Goal: Browse casually: Explore the website without a specific task or goal

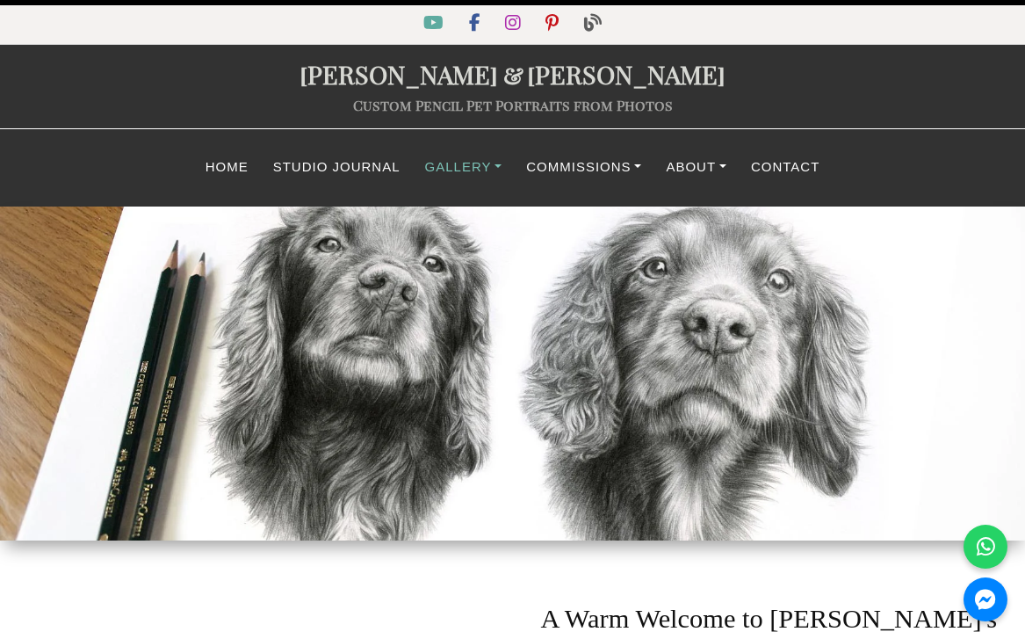
click at [436, 159] on link "Gallery" at bounding box center [464, 167] width 102 height 34
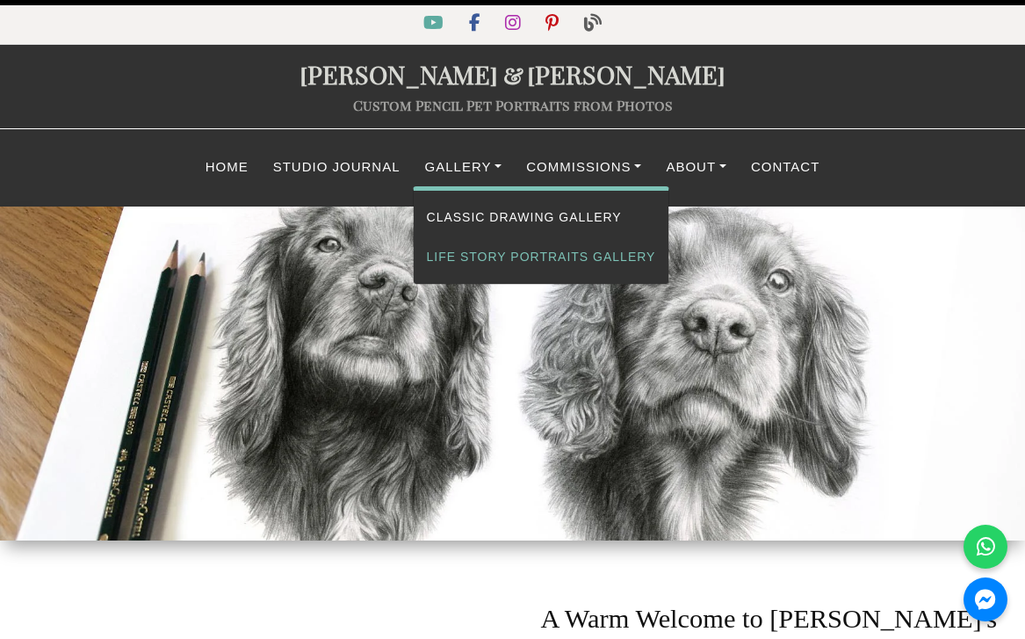
click at [465, 255] on link "Life Story Portraits Gallery" at bounding box center [542, 257] width 256 height 40
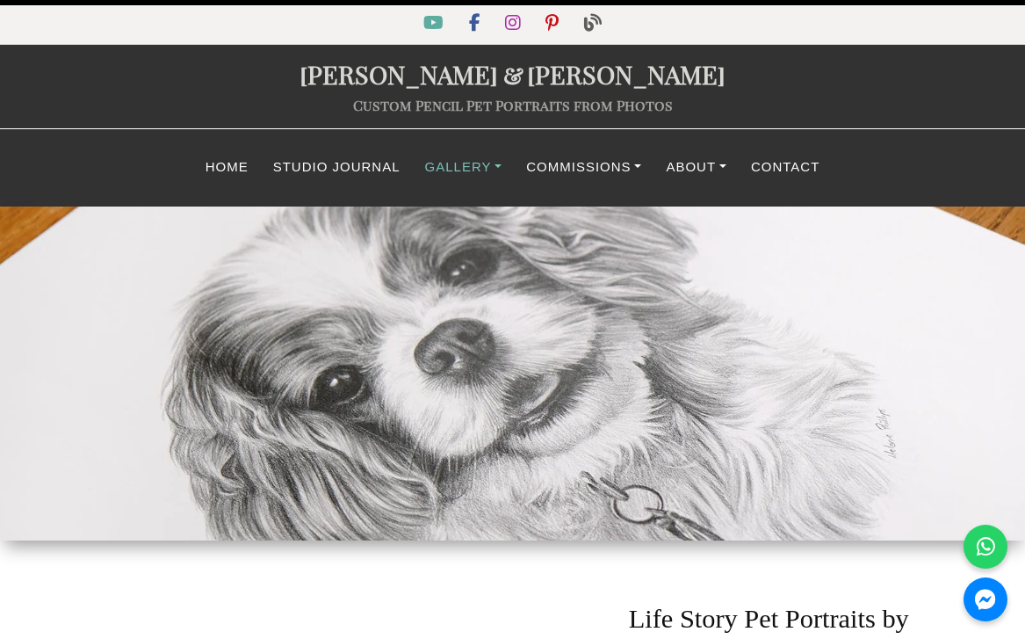
click at [473, 177] on link "Gallery" at bounding box center [464, 167] width 102 height 34
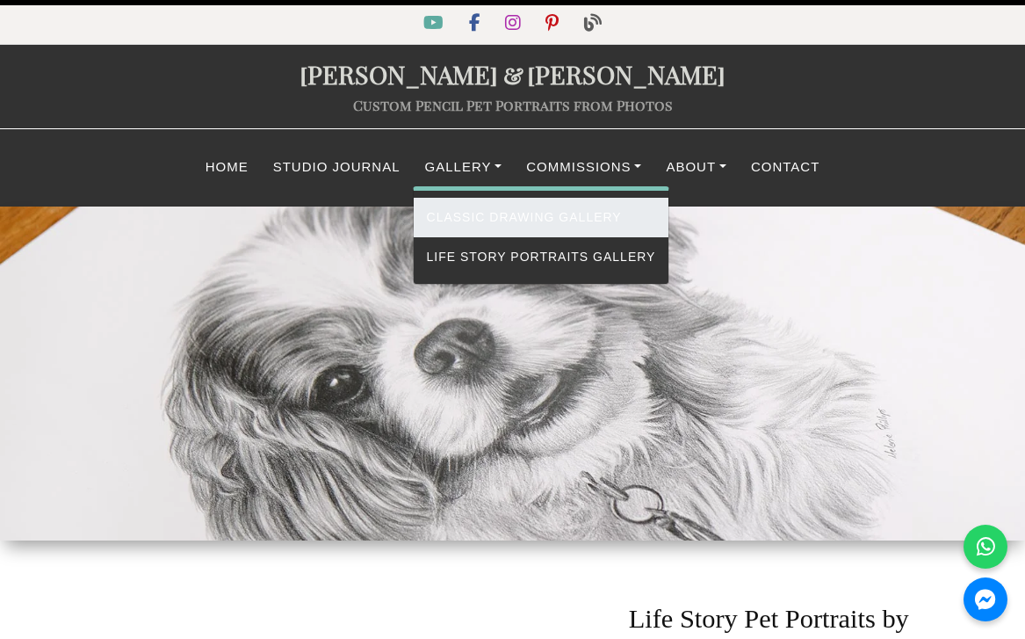
click at [474, 219] on link "Classic Drawing Gallery" at bounding box center [542, 218] width 256 height 40
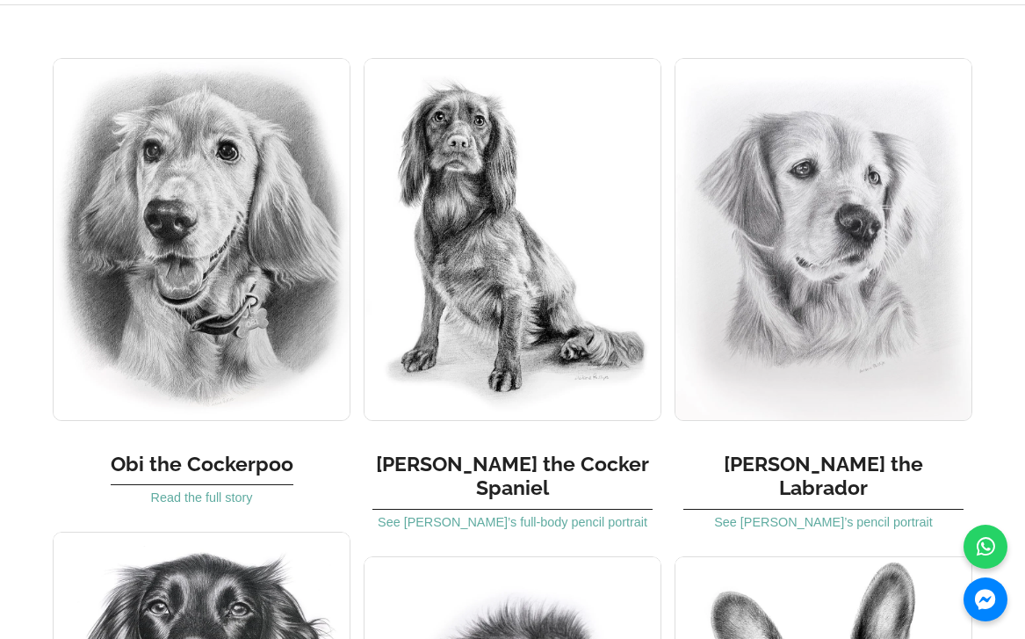
scroll to position [1065, 0]
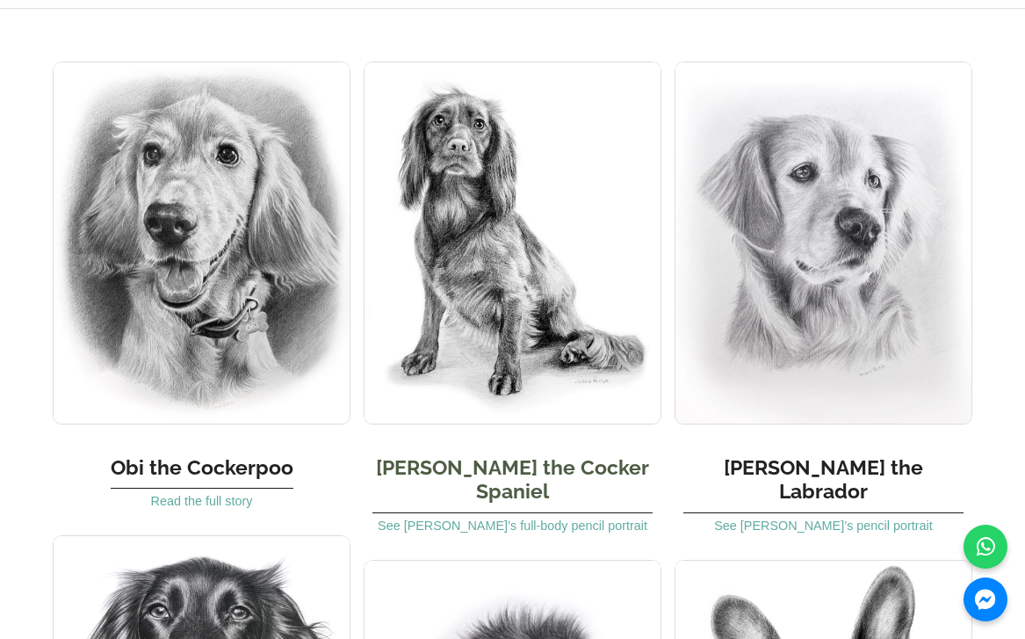
click at [466, 274] on img at bounding box center [513, 242] width 298 height 363
click at [479, 518] on link "See Mollie’s full-body pencil portrait" at bounding box center [513, 525] width 270 height 14
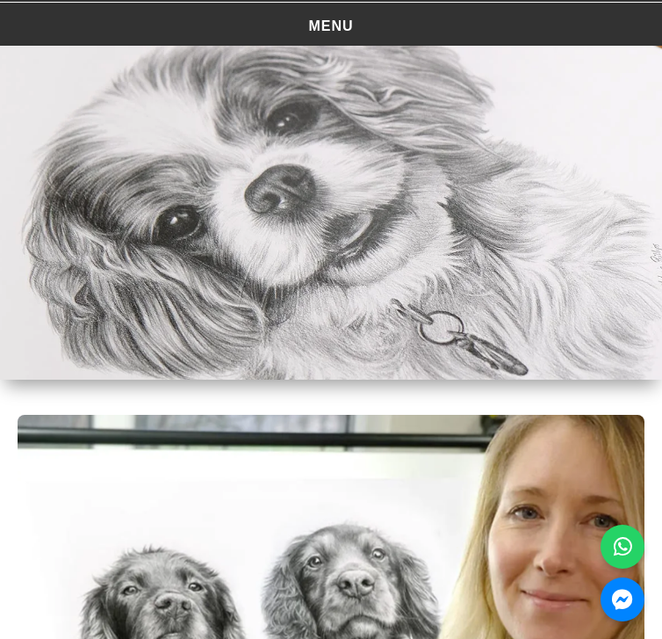
scroll to position [0, 0]
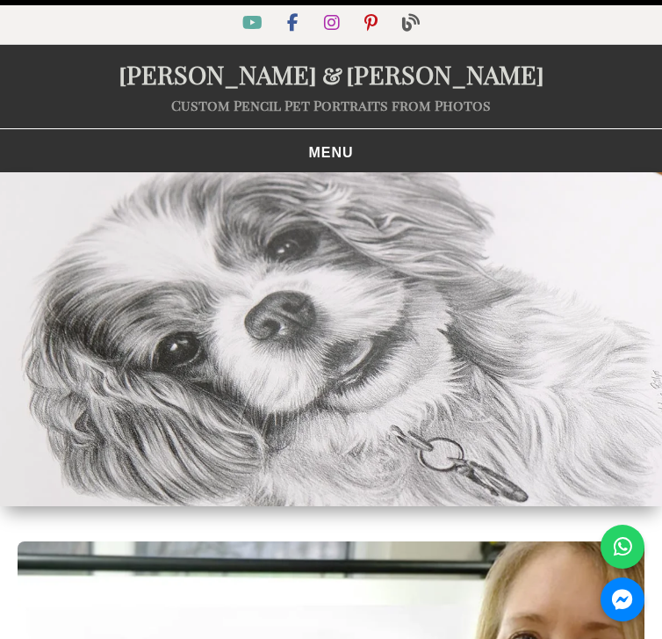
click at [380, 154] on nav "MENU Home Studio Journal Gallery Classic Drawing Gallery Life Story Portraits G…" at bounding box center [331, 150] width 662 height 44
click at [343, 154] on span "MENU" at bounding box center [330, 153] width 45 height 14
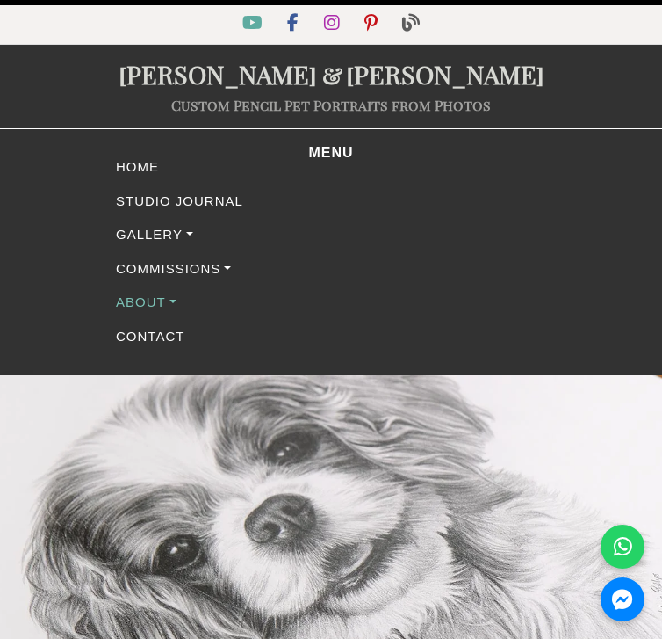
click at [186, 294] on link "About" at bounding box center [331, 302] width 439 height 34
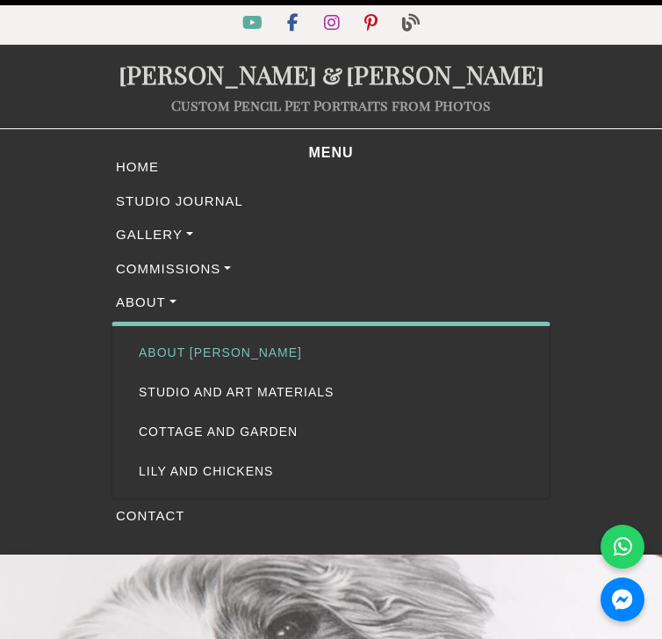
click at [193, 337] on link "About [PERSON_NAME]" at bounding box center [331, 353] width 411 height 40
